Goal: Navigation & Orientation: Find specific page/section

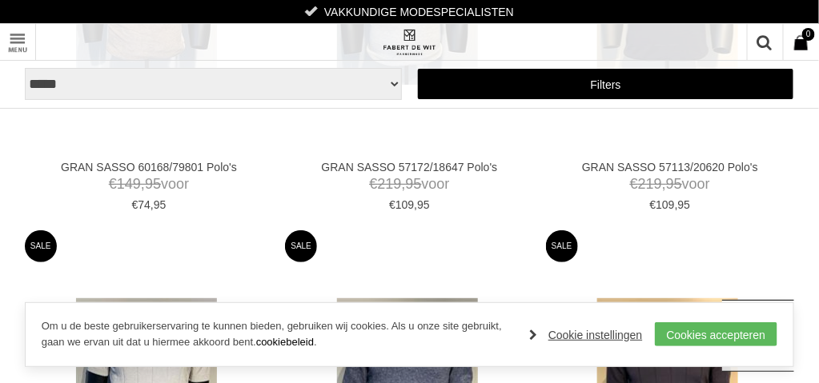
scroll to position [3361, 0]
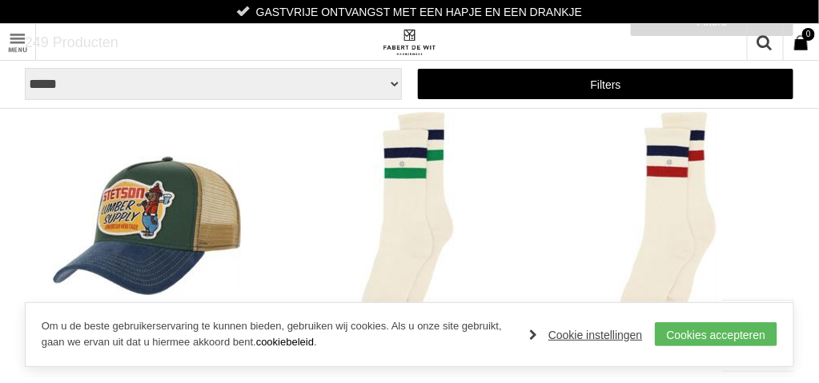
scroll to position [160, 0]
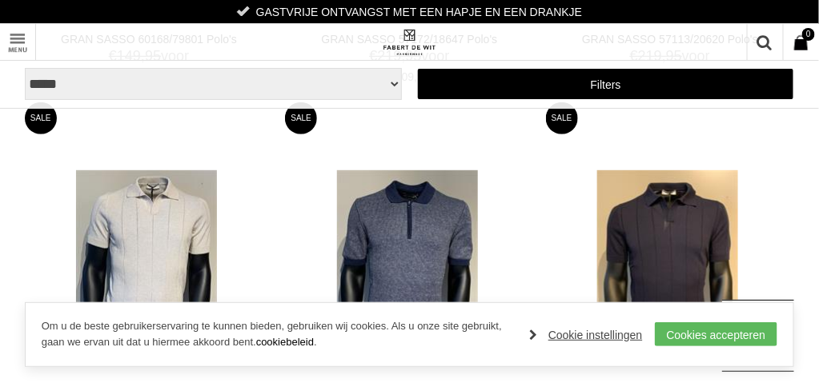
scroll to position [3454, 0]
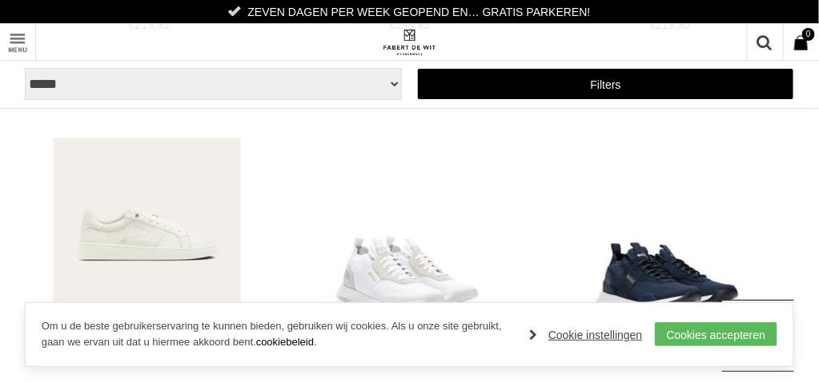
scroll to position [2533, 0]
